Goal: Task Accomplishment & Management: Manage account settings

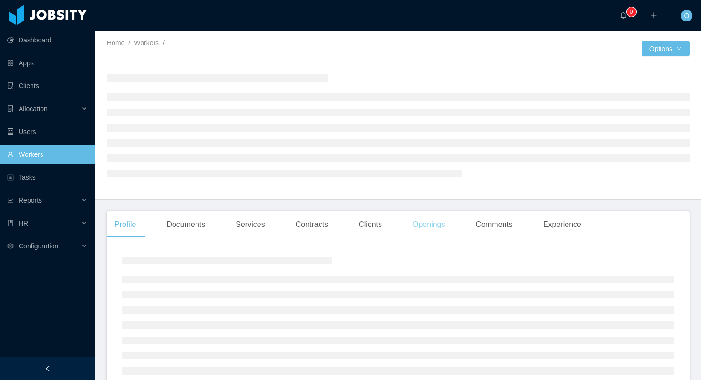
click at [419, 224] on div "Openings" at bounding box center [429, 224] width 48 height 27
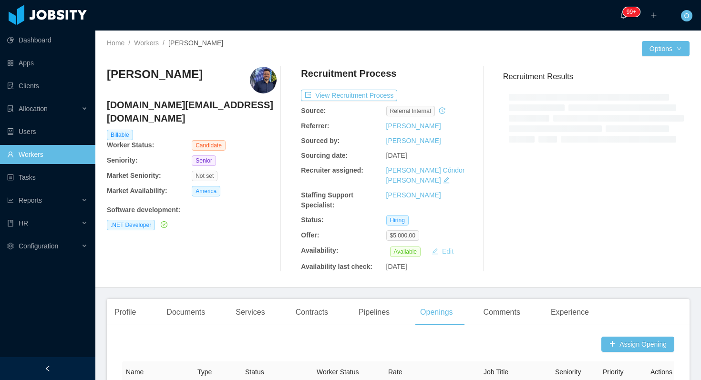
click at [445, 245] on button "Edit" at bounding box center [442, 250] width 30 height 11
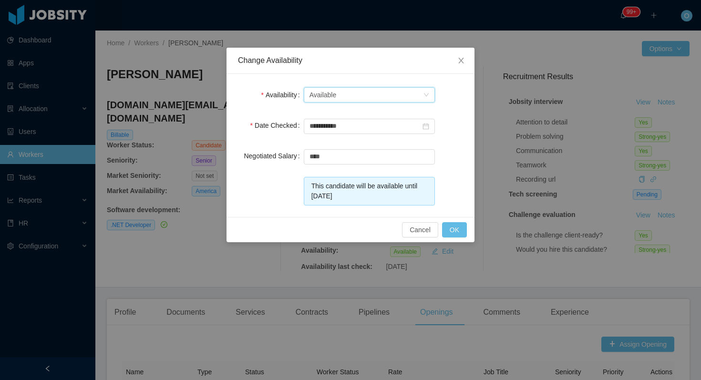
click at [421, 94] on div "Select one Available" at bounding box center [365, 95] width 113 height 14
click at [386, 128] on li "Not Available" at bounding box center [368, 129] width 131 height 15
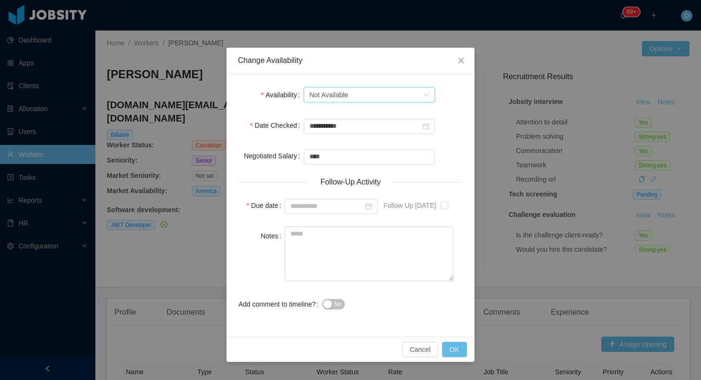
click at [446, 204] on div "Follow Up in 1 Year" at bounding box center [423, 205] width 99 height 19
click at [448, 205] on span at bounding box center [444, 206] width 8 height 8
type input "**********"
click at [456, 351] on button "OK" at bounding box center [454, 349] width 25 height 15
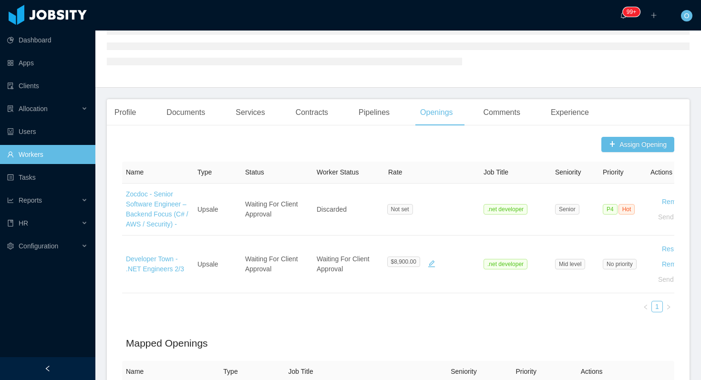
scroll to position [243, 0]
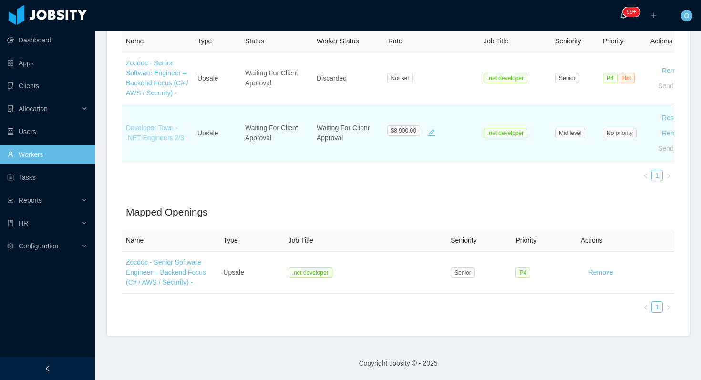
click at [163, 138] on link "Developer Town - .NET Engineers 2/3" at bounding box center [155, 133] width 58 height 18
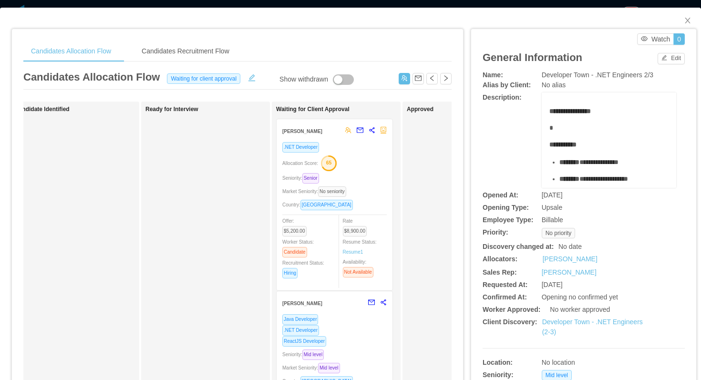
scroll to position [0, 187]
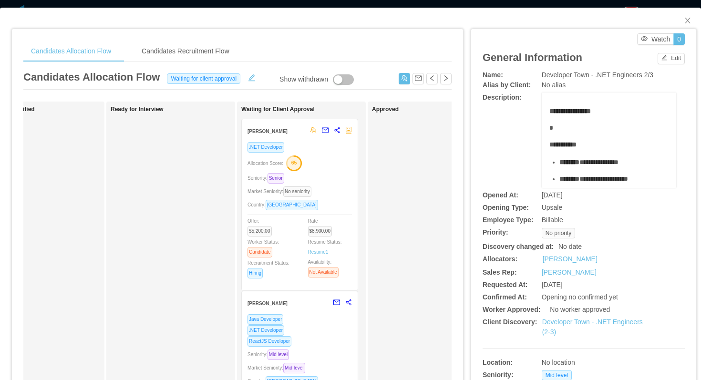
click at [333, 165] on div "Allocation Score: 65" at bounding box center [299, 162] width 104 height 15
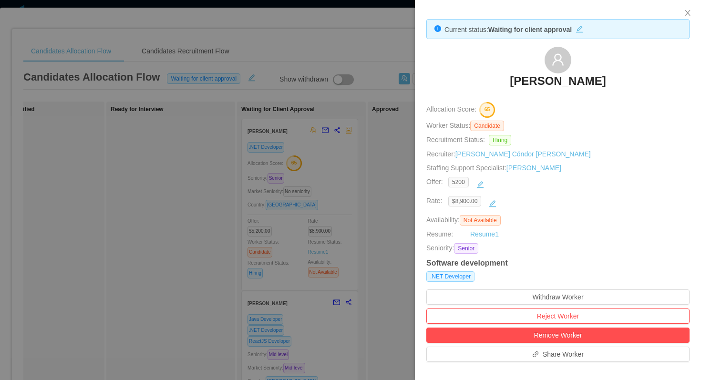
click at [527, 80] on h3 "Guilherme Moura" at bounding box center [557, 80] width 96 height 15
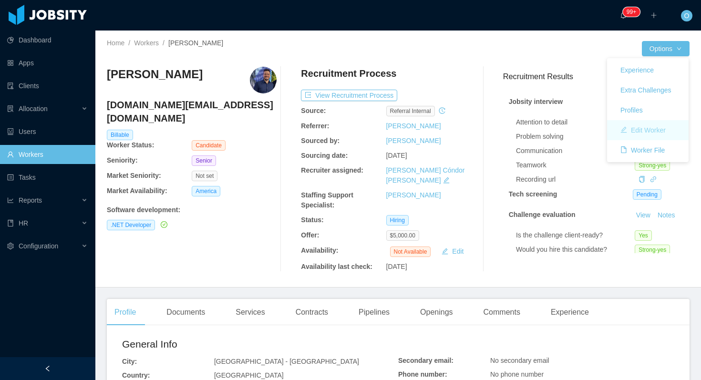
click at [645, 130] on button "Edit Worker" at bounding box center [642, 129] width 61 height 15
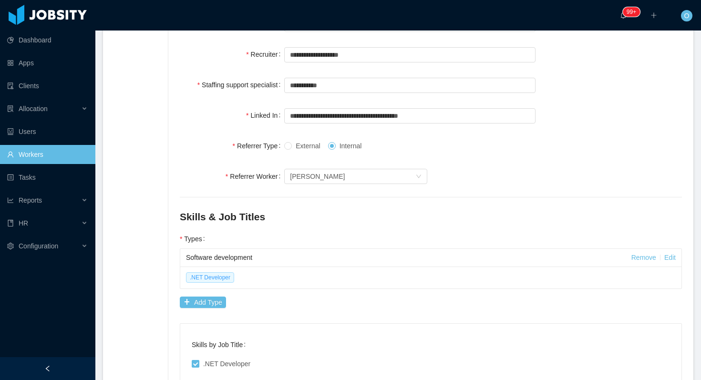
scroll to position [89, 0]
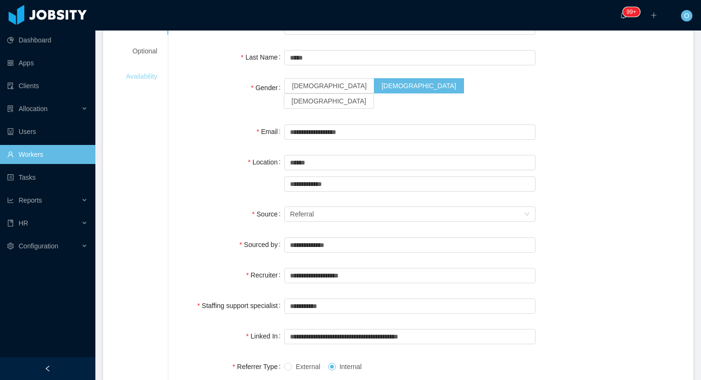
click at [152, 78] on div "Availability" at bounding box center [141, 77] width 54 height 18
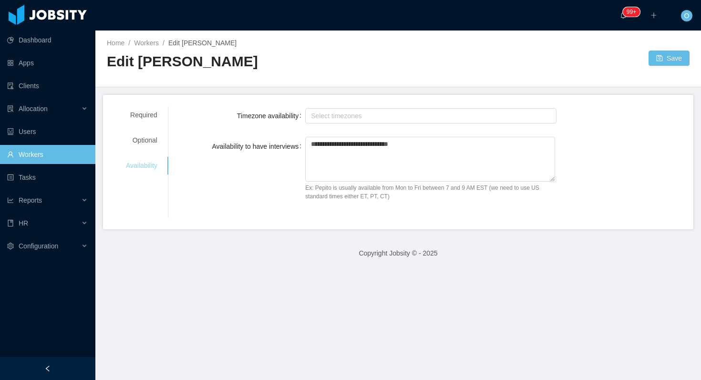
scroll to position [0, 0]
click at [145, 137] on div "Optional" at bounding box center [141, 141] width 54 height 18
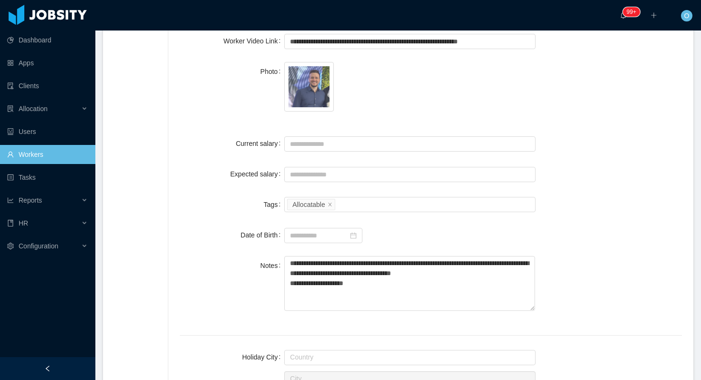
scroll to position [232, 0]
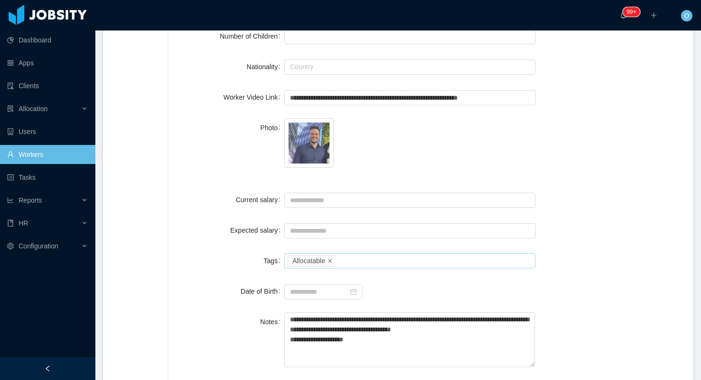
click at [329, 258] on icon "icon: close" at bounding box center [329, 260] width 5 height 5
click at [329, 258] on div "Select tags" at bounding box center [407, 261] width 235 height 10
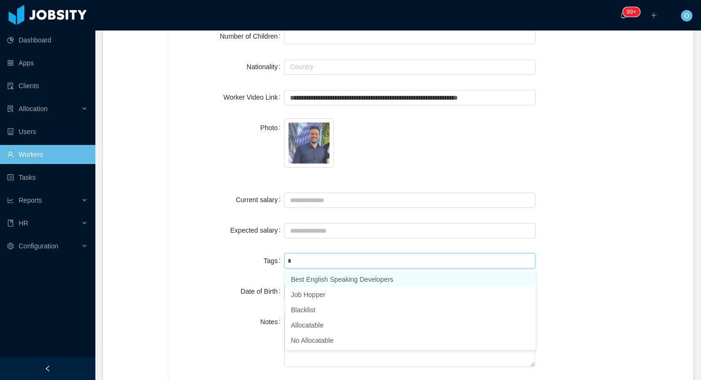
type input "**"
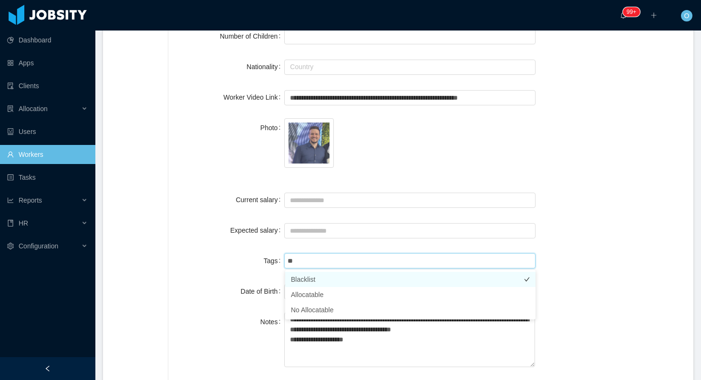
click at [326, 278] on li "Blacklist" at bounding box center [410, 279] width 250 height 15
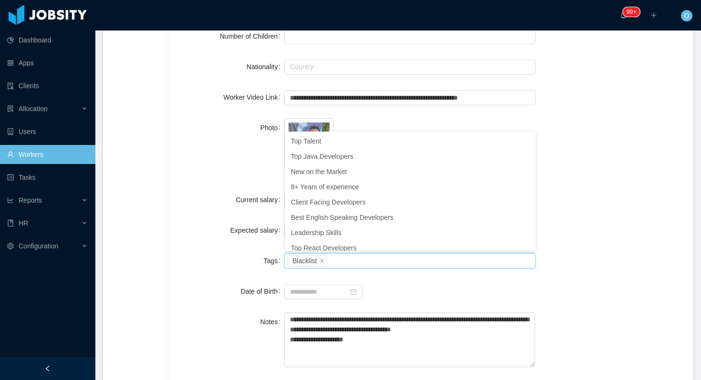
click at [581, 156] on div "Photo" at bounding box center [431, 148] width 502 height 61
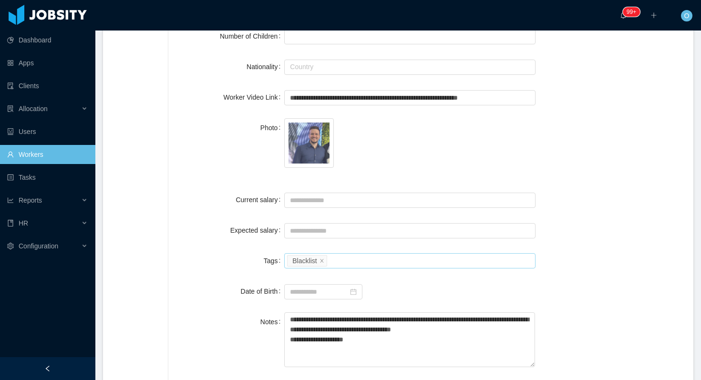
scroll to position [0, 0]
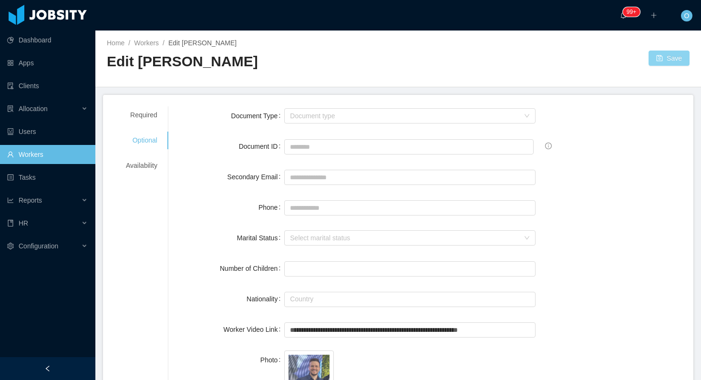
click at [659, 60] on button "Save" at bounding box center [668, 58] width 41 height 15
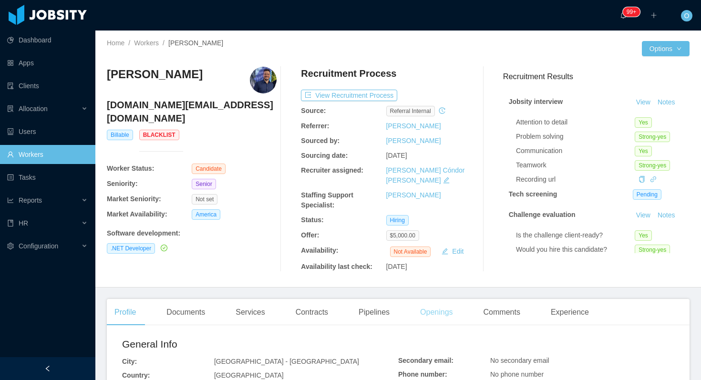
click at [438, 300] on div "Openings" at bounding box center [436, 312] width 48 height 27
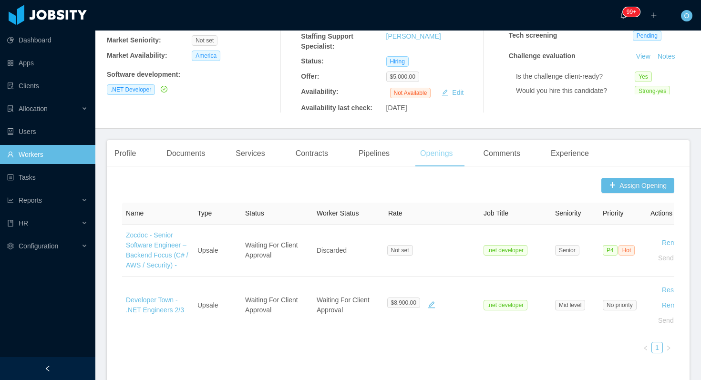
scroll to position [204, 0]
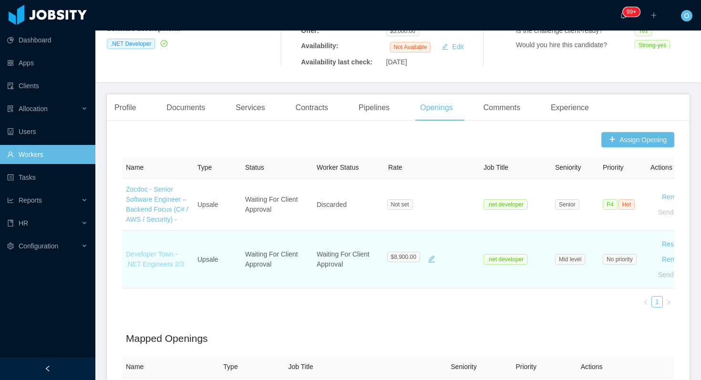
click at [153, 250] on link "Developer Town - .NET Engineers 2/3" at bounding box center [155, 259] width 58 height 18
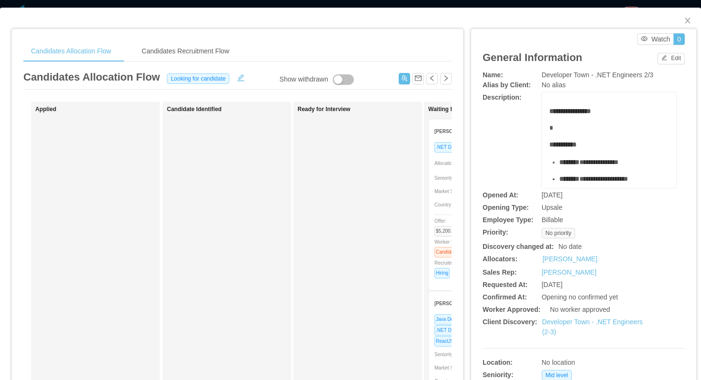
scroll to position [0, 304]
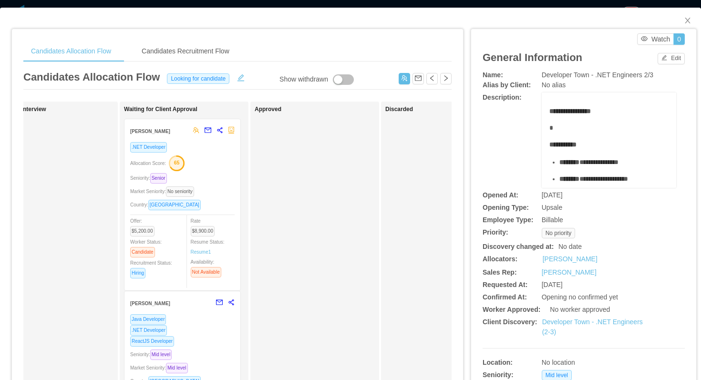
click at [215, 174] on div "Seniority: Senior" at bounding box center [182, 178] width 104 height 11
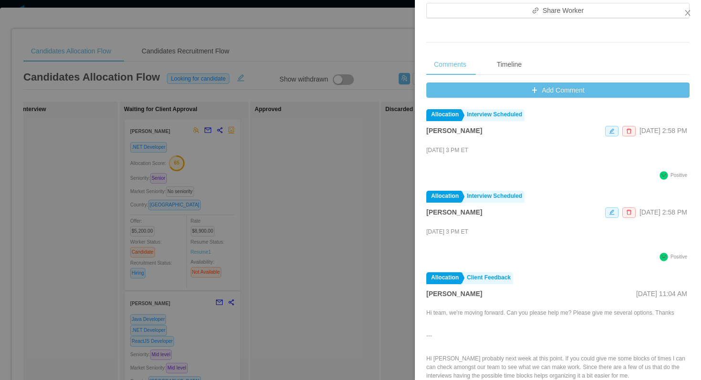
scroll to position [366, 0]
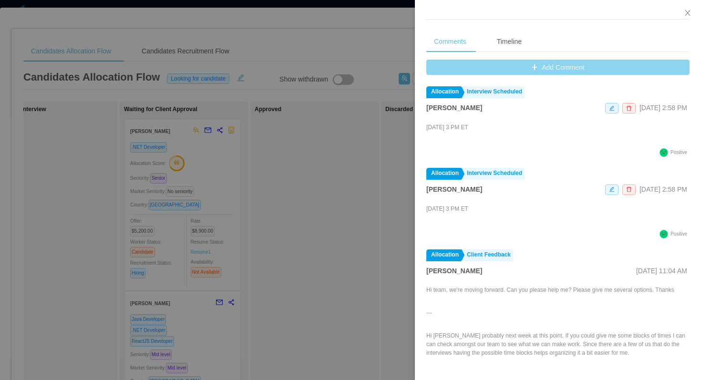
click at [448, 69] on button "Add Comment" at bounding box center [557, 67] width 263 height 15
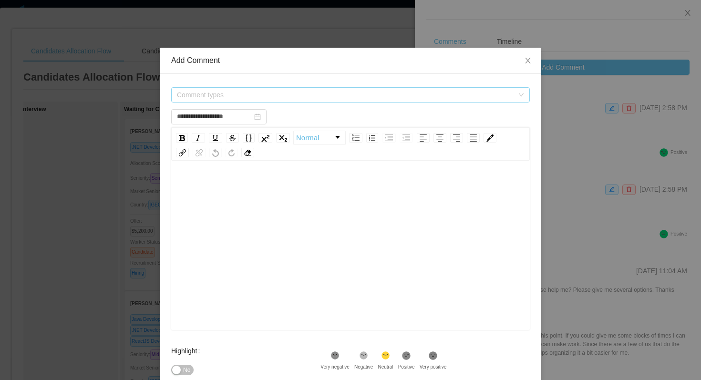
click at [263, 88] on span "Comment types" at bounding box center [347, 95] width 341 height 14
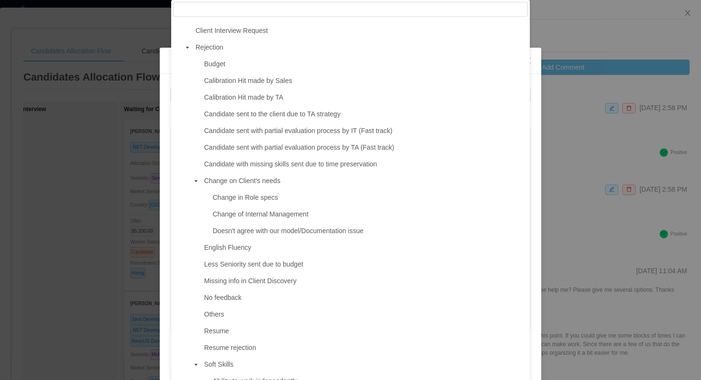
scroll to position [608, 0]
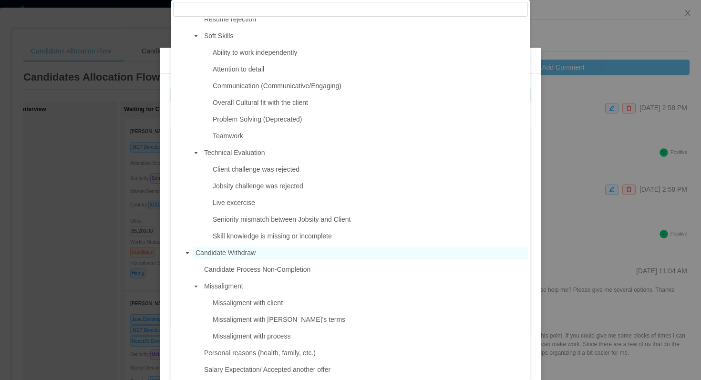
click at [239, 253] on span "Candidate Withdraw" at bounding box center [225, 253] width 60 height 8
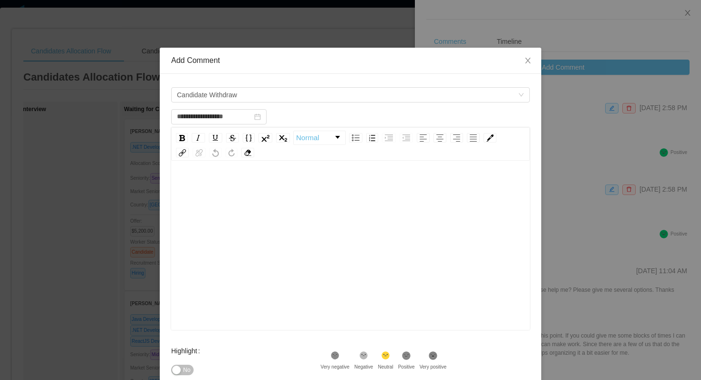
click at [332, 231] on div "rdw-editor" at bounding box center [351, 260] width 344 height 167
click at [301, 88] on span "Candidate Withdraw" at bounding box center [347, 95] width 341 height 14
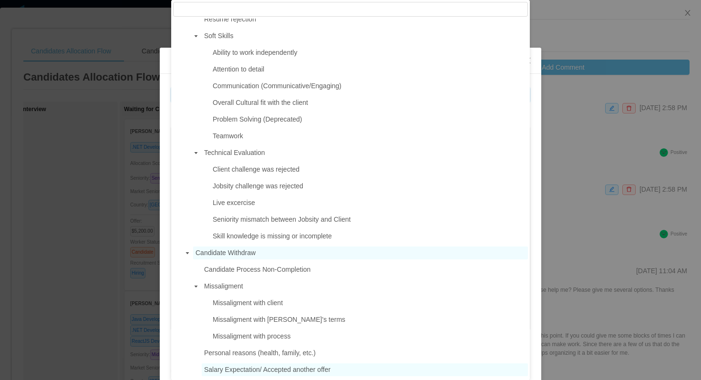
click at [270, 367] on span "Salary Expectation/ Accepted another offer" at bounding box center [267, 370] width 126 height 8
type input "**********"
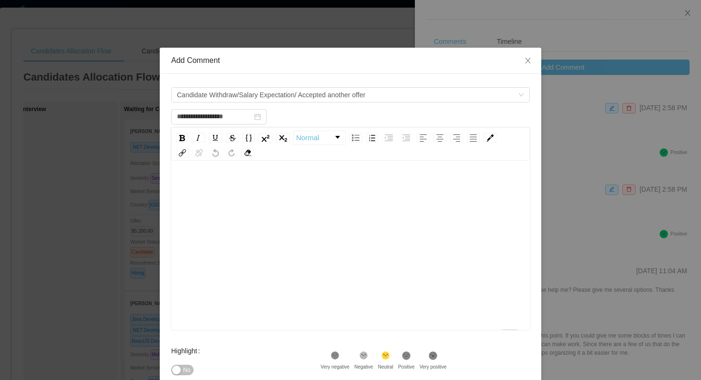
click at [292, 248] on div "To enrich screen reader interactions, please activate Accessibility in Grammarl…" at bounding box center [351, 260] width 344 height 167
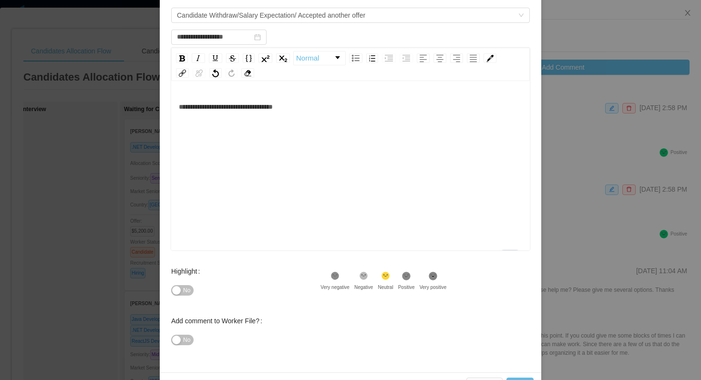
scroll to position [85, 0]
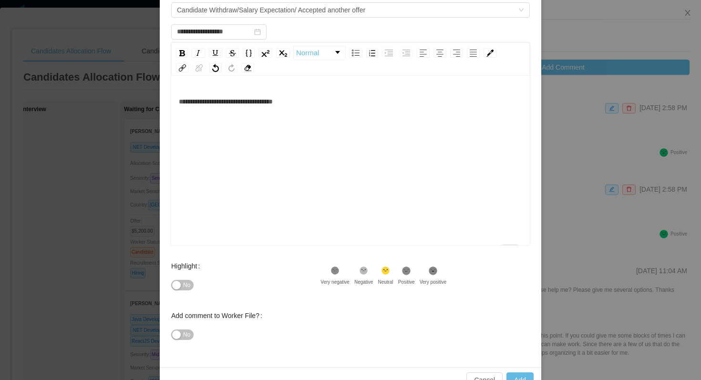
click at [336, 272] on icon at bounding box center [335, 270] width 8 height 8
click at [185, 285] on span "No" at bounding box center [186, 285] width 7 height 10
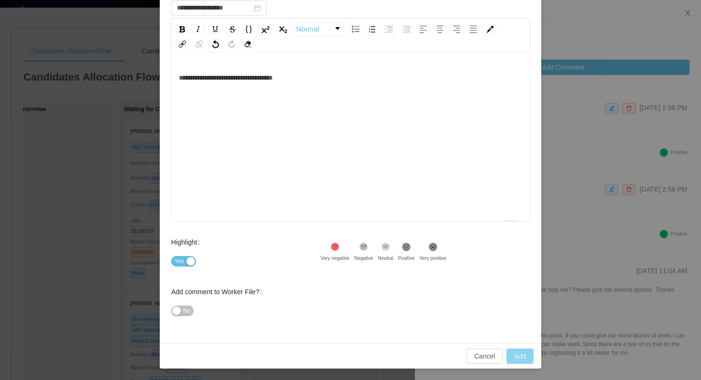
click at [514, 357] on button "Add" at bounding box center [519, 355] width 27 height 15
type input "**********"
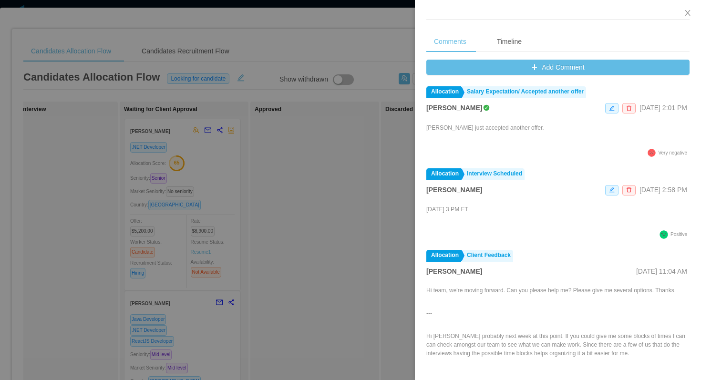
click at [97, 127] on div at bounding box center [350, 190] width 701 height 380
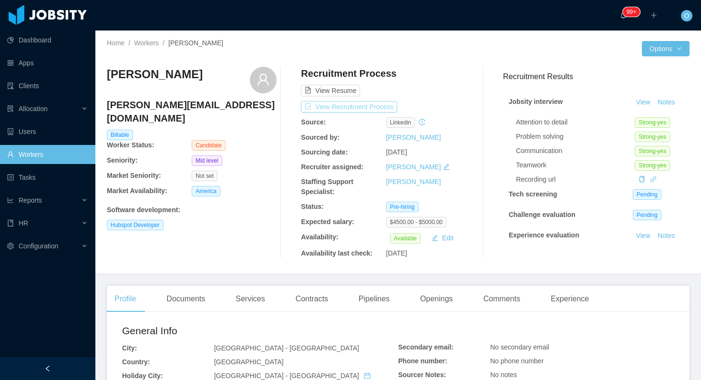
click at [371, 109] on button "View Recruitment Process" at bounding box center [349, 106] width 96 height 11
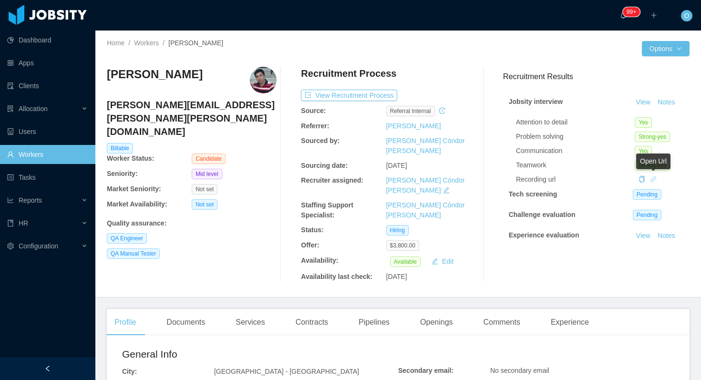
click at [651, 177] on icon "icon: link" at bounding box center [653, 179] width 7 height 7
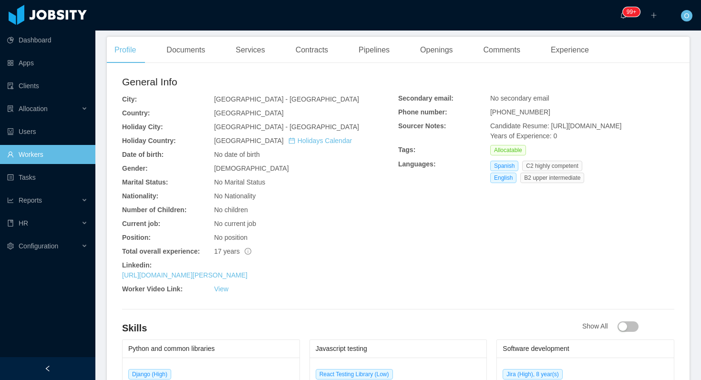
scroll to position [274, 0]
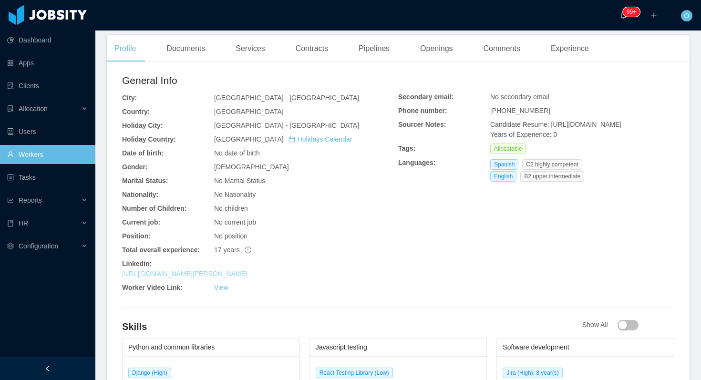
click at [195, 270] on link "https://www.linkedin.com/in/alvaro-christian-avila-perez" at bounding box center [184, 274] width 125 height 8
